Goal: Navigation & Orientation: Find specific page/section

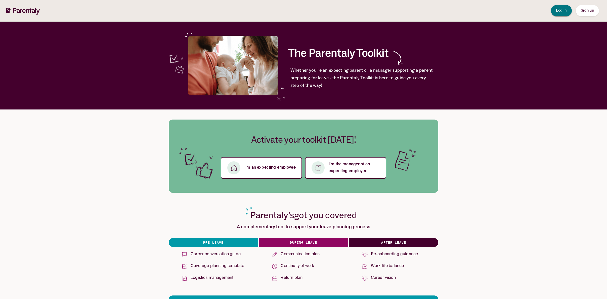
click at [562, 11] on span "Log in" at bounding box center [561, 11] width 11 height 4
